Goal: Transaction & Acquisition: Purchase product/service

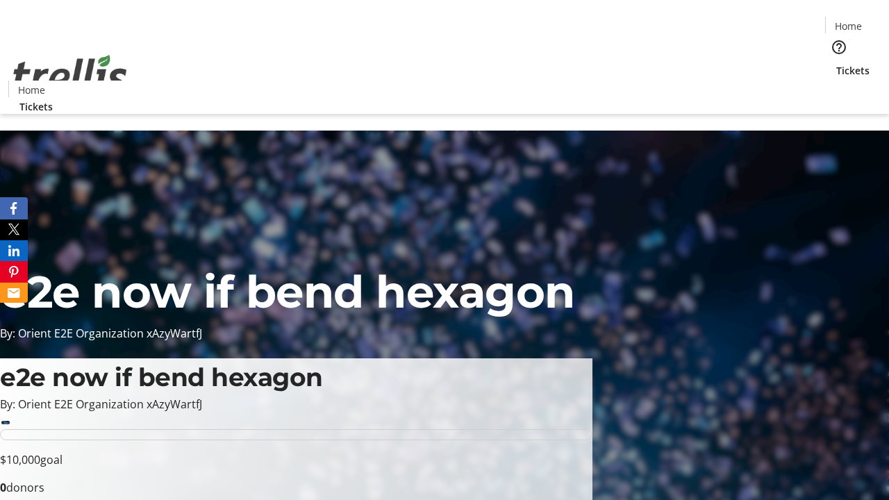
click at [836, 63] on span "Tickets" at bounding box center [852, 70] width 33 height 15
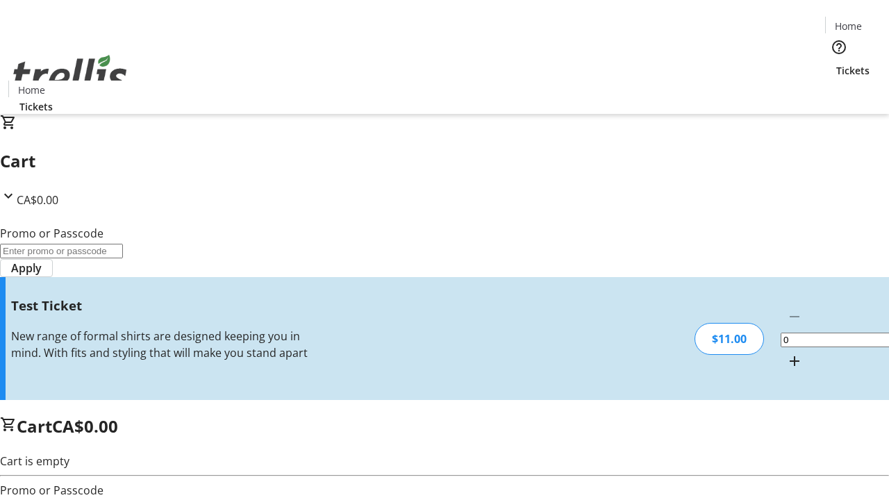
click at [786, 353] on mat-icon "Increment by one" at bounding box center [794, 361] width 17 height 17
type input "1"
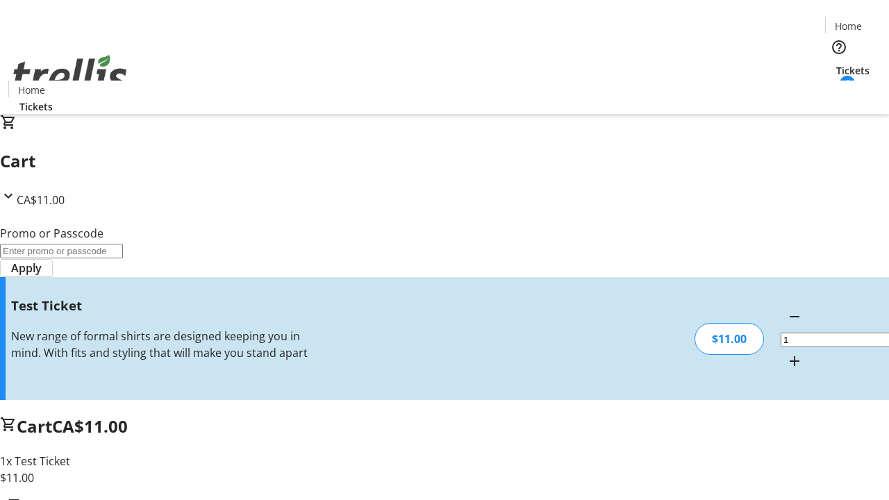
type input "UNLOCK"
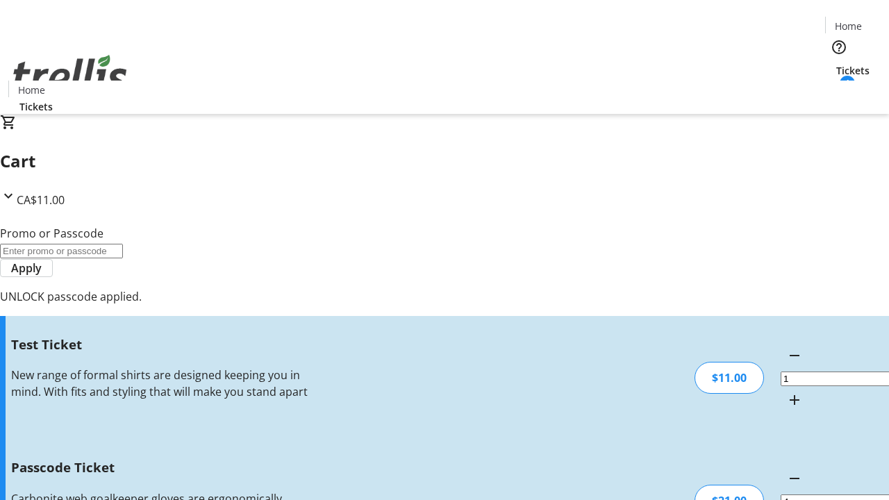
type input "5"
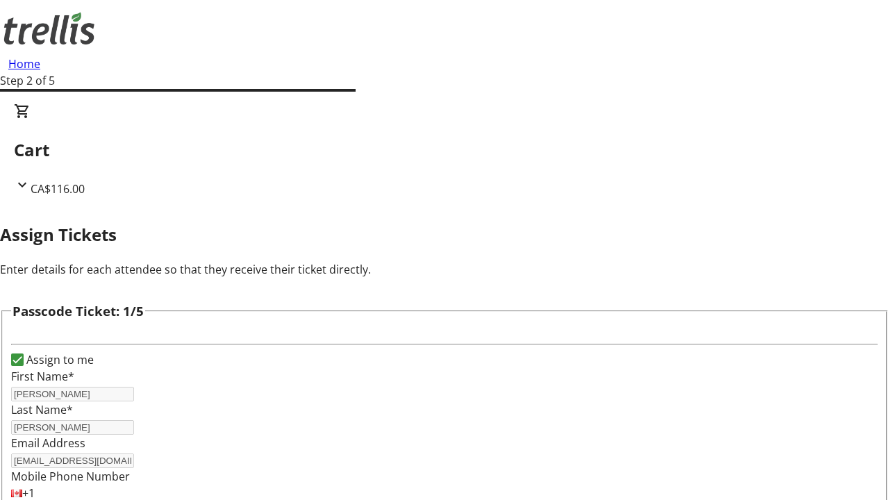
type input "[PERSON_NAME]"
type input "Denesik"
type input "[PERSON_NAME]"
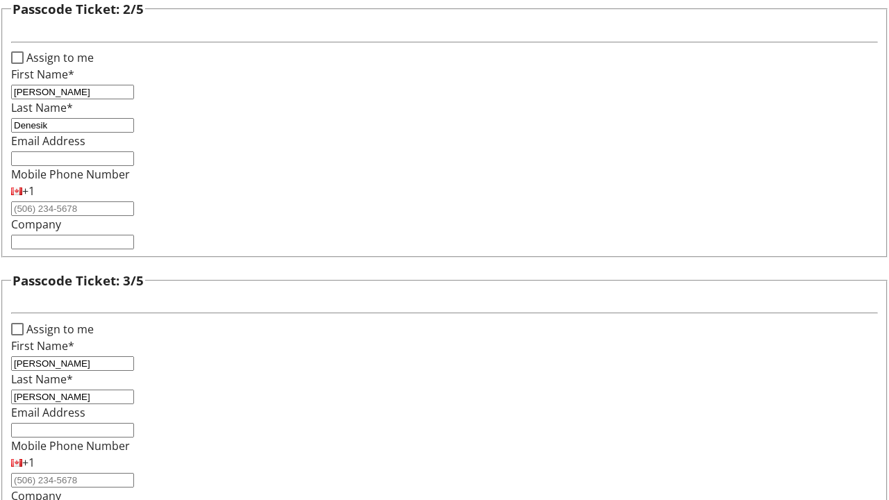
type input "[PERSON_NAME]"
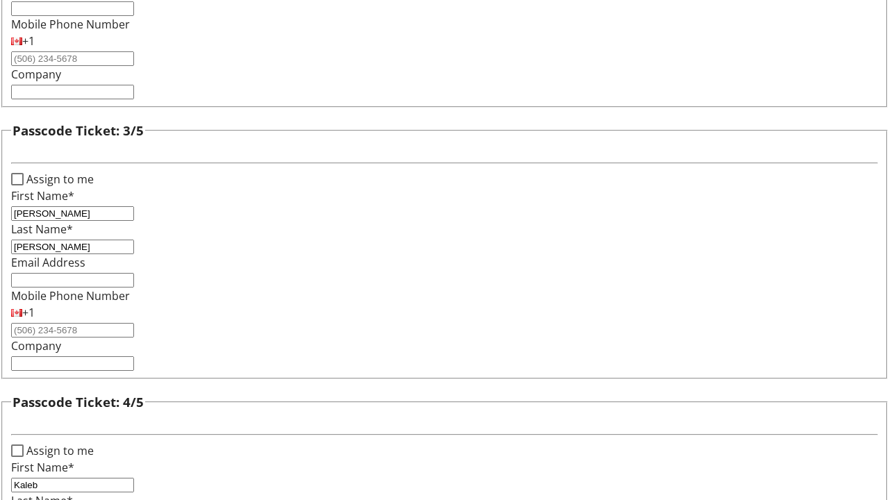
type input "Kaleb"
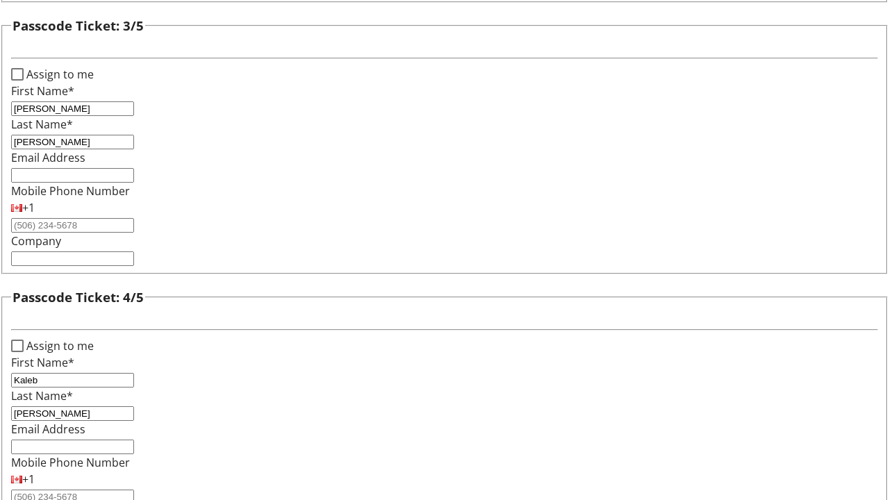
scroll to position [1351, 0]
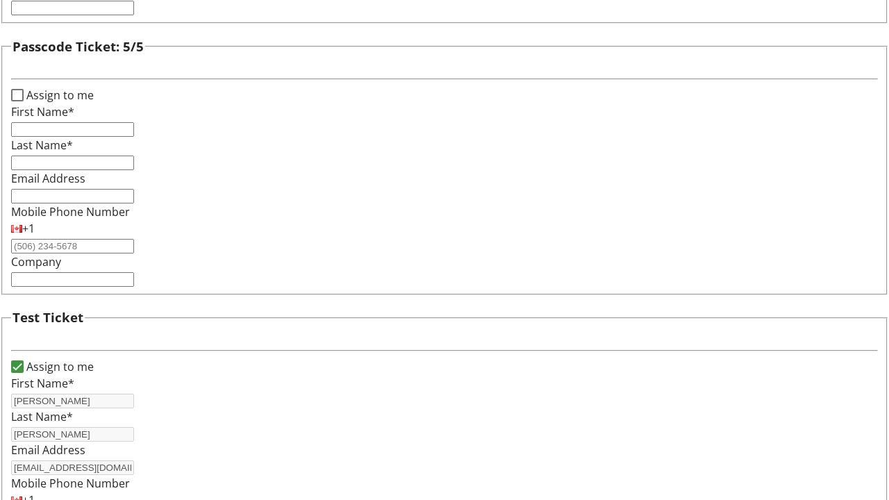
type input "[PERSON_NAME]"
click at [24, 101] on input "Assign to me" at bounding box center [17, 95] width 13 height 13
checkbox input "true"
type input "[PERSON_NAME]"
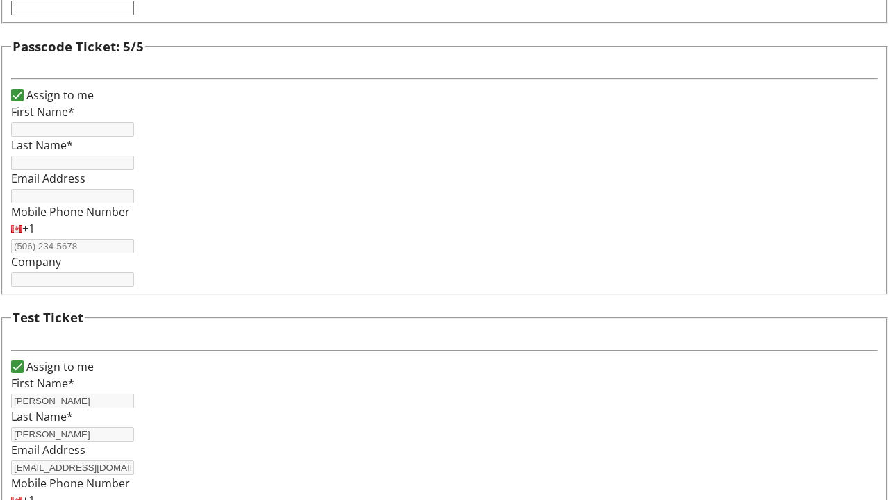
type input "[PERSON_NAME]"
type input "[EMAIL_ADDRESS][DOMAIN_NAME]"
